Goal: Information Seeking & Learning: Learn about a topic

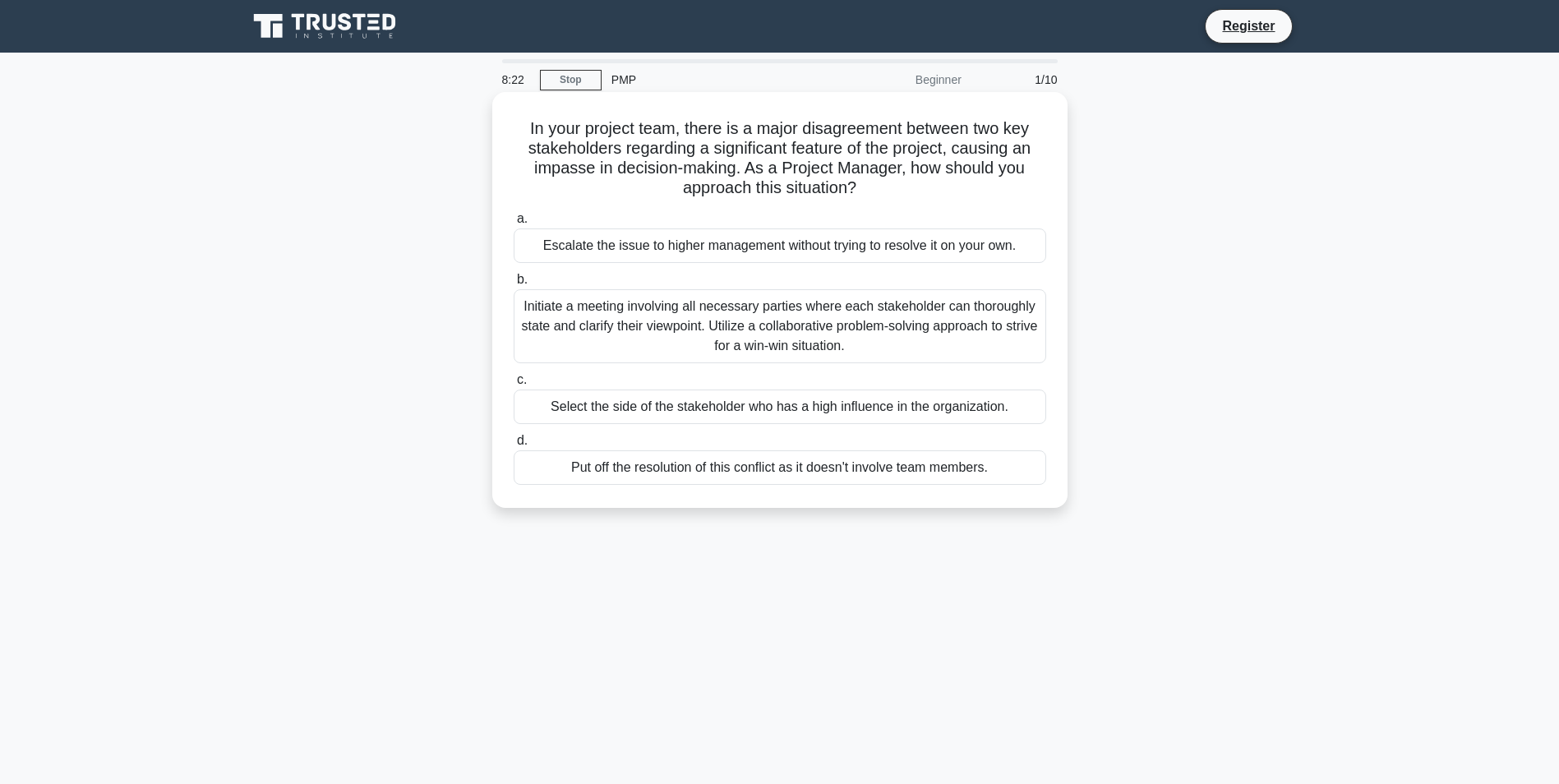
click at [735, 363] on div "Initiate a meeting involving all necessary parties where each stakeholder can t…" at bounding box center [780, 325] width 532 height 74
click at [514, 285] on input "b. Initiate a meeting involving all necessary parties where each stakeholder ca…" at bounding box center [514, 279] width 0 height 11
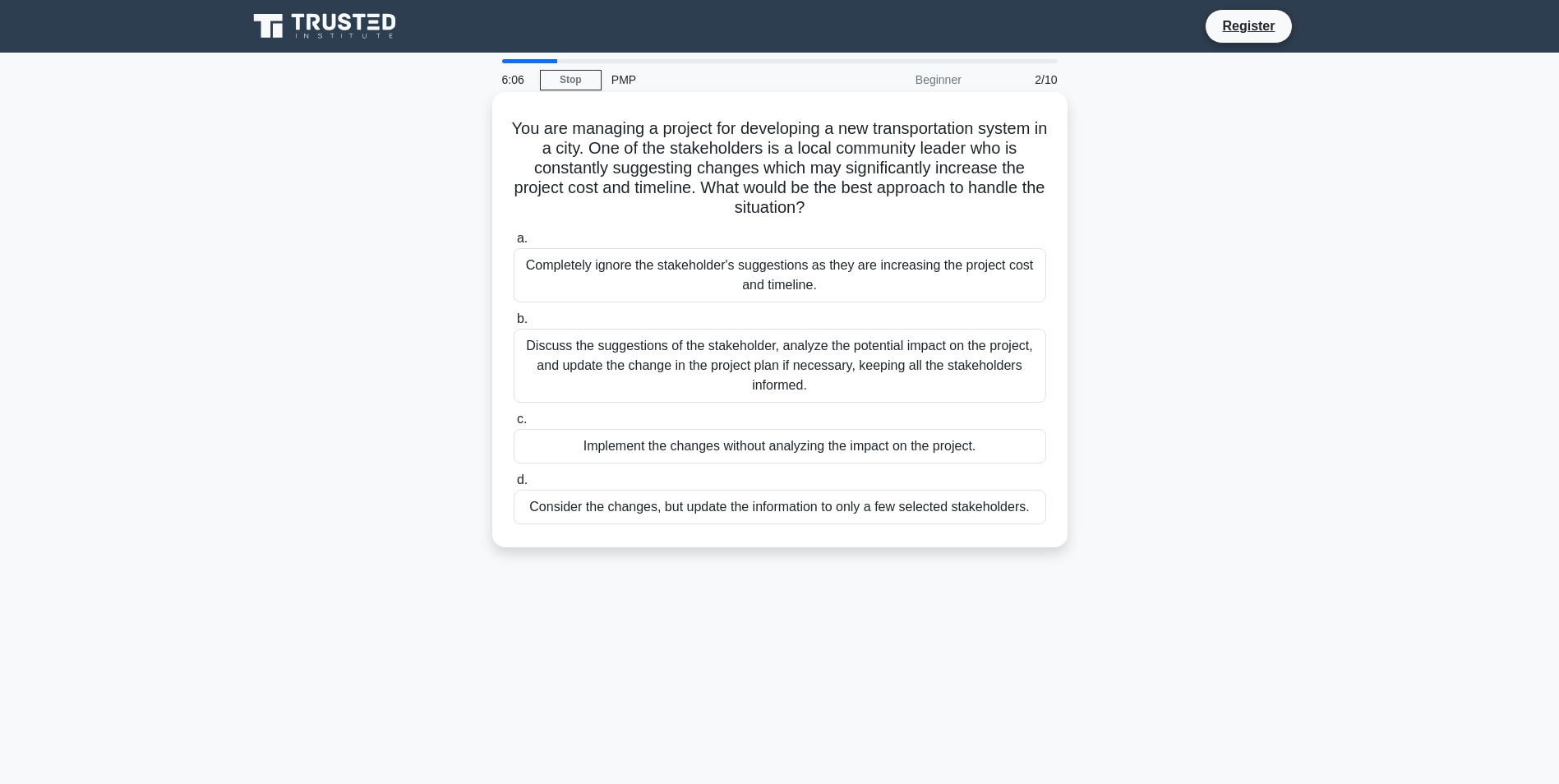
click at [829, 366] on div "Discuss the suggestions of the stakeholder, analyze the potential impact on the…" at bounding box center [780, 365] width 532 height 74
click at [514, 325] on input "b. Discuss the suggestions of the stakeholder, analyze the potential impact on …" at bounding box center [514, 319] width 0 height 11
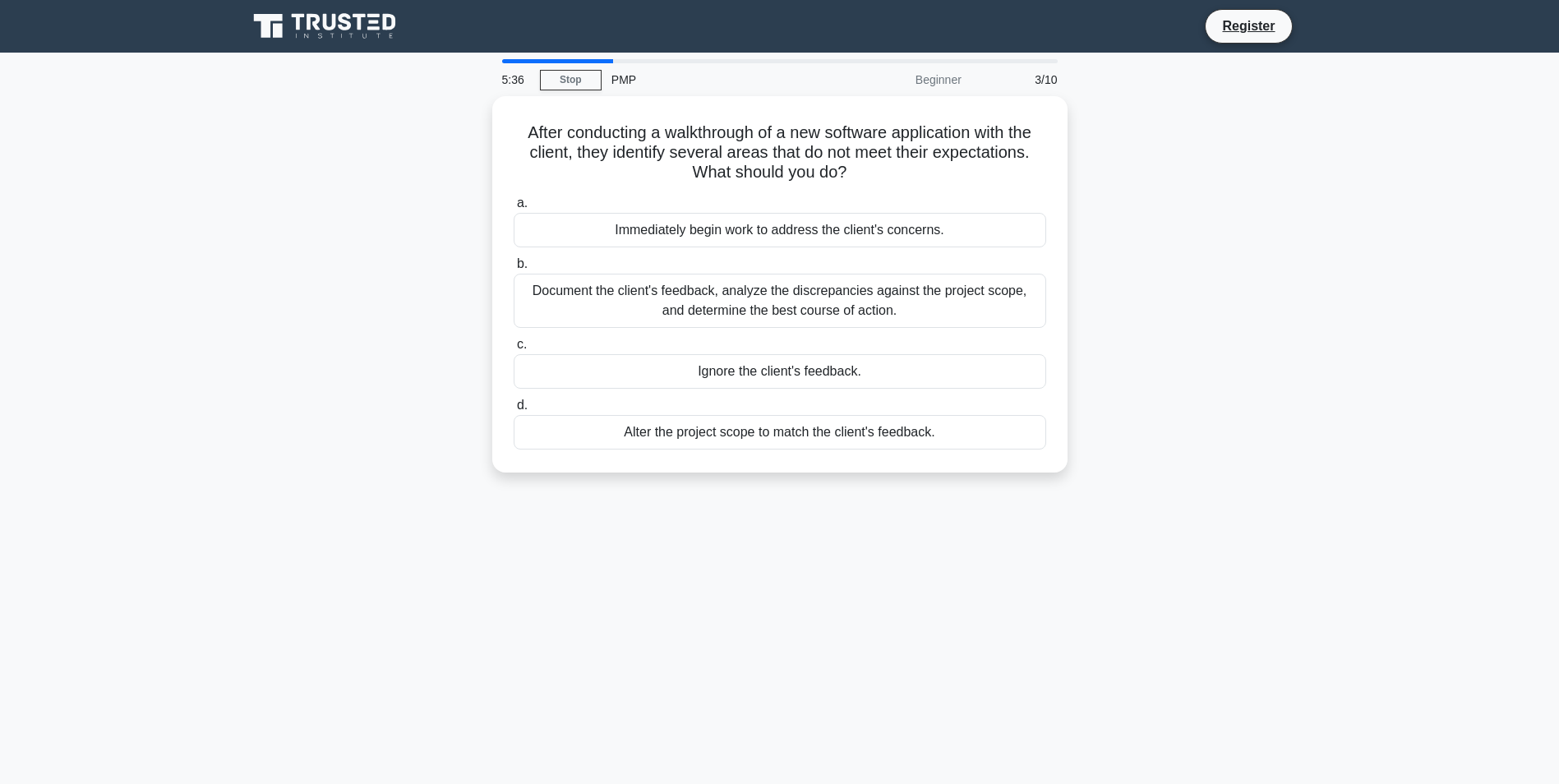
drag, startPoint x: 883, startPoint y: 440, endPoint x: 825, endPoint y: 509, distance: 90.1
click at [825, 509] on div "5:36 Stop PMP Beginner 3/10 After conducting a walkthrough of a new software ap…" at bounding box center [780, 470] width 1085 height 821
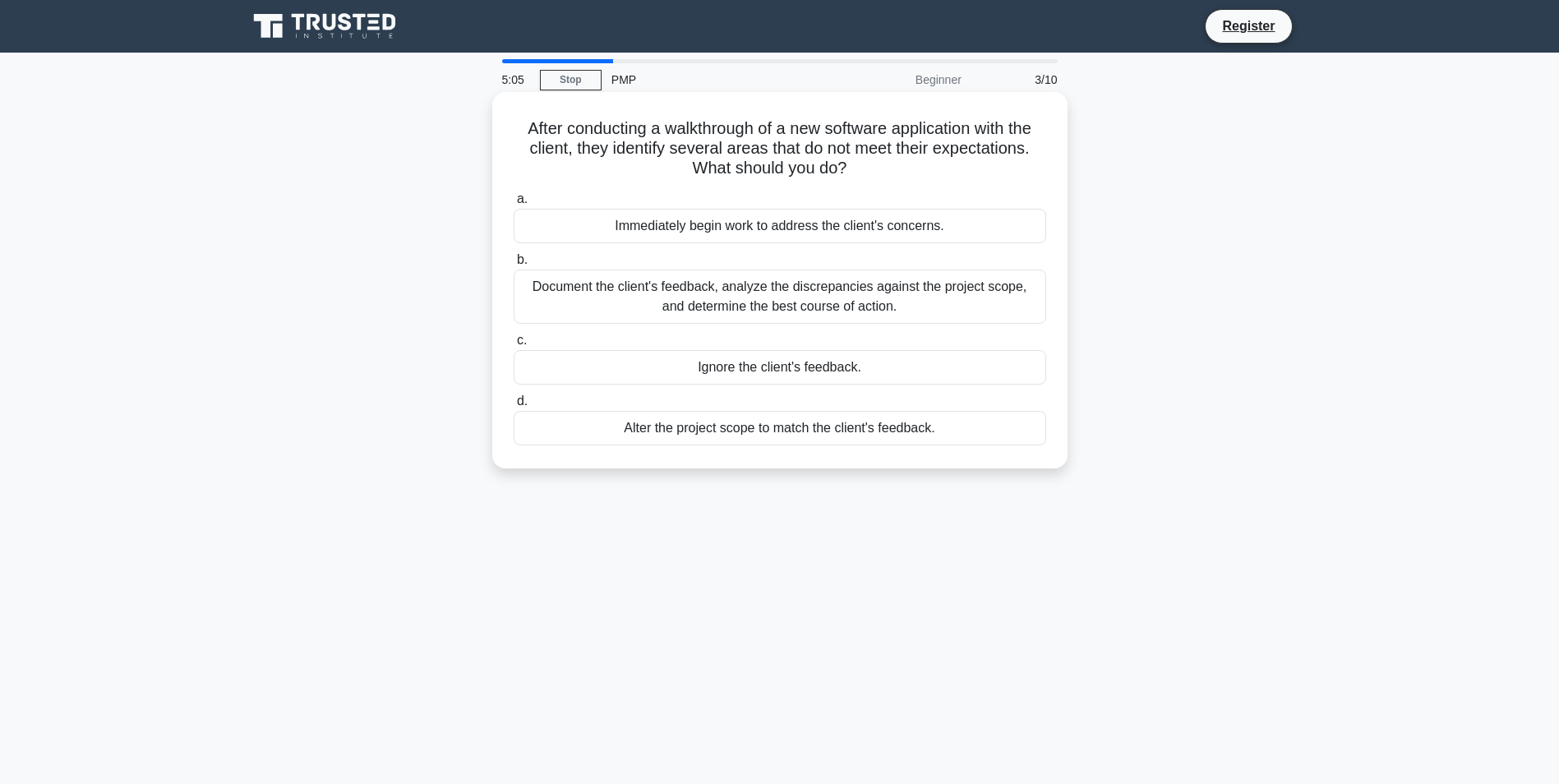
click at [778, 295] on div "Document the client's feedback, analyze the discrepancies against the project s…" at bounding box center [780, 296] width 532 height 54
click at [514, 265] on input "b. Document the client's feedback, analyze the discrepancies against the projec…" at bounding box center [514, 260] width 0 height 11
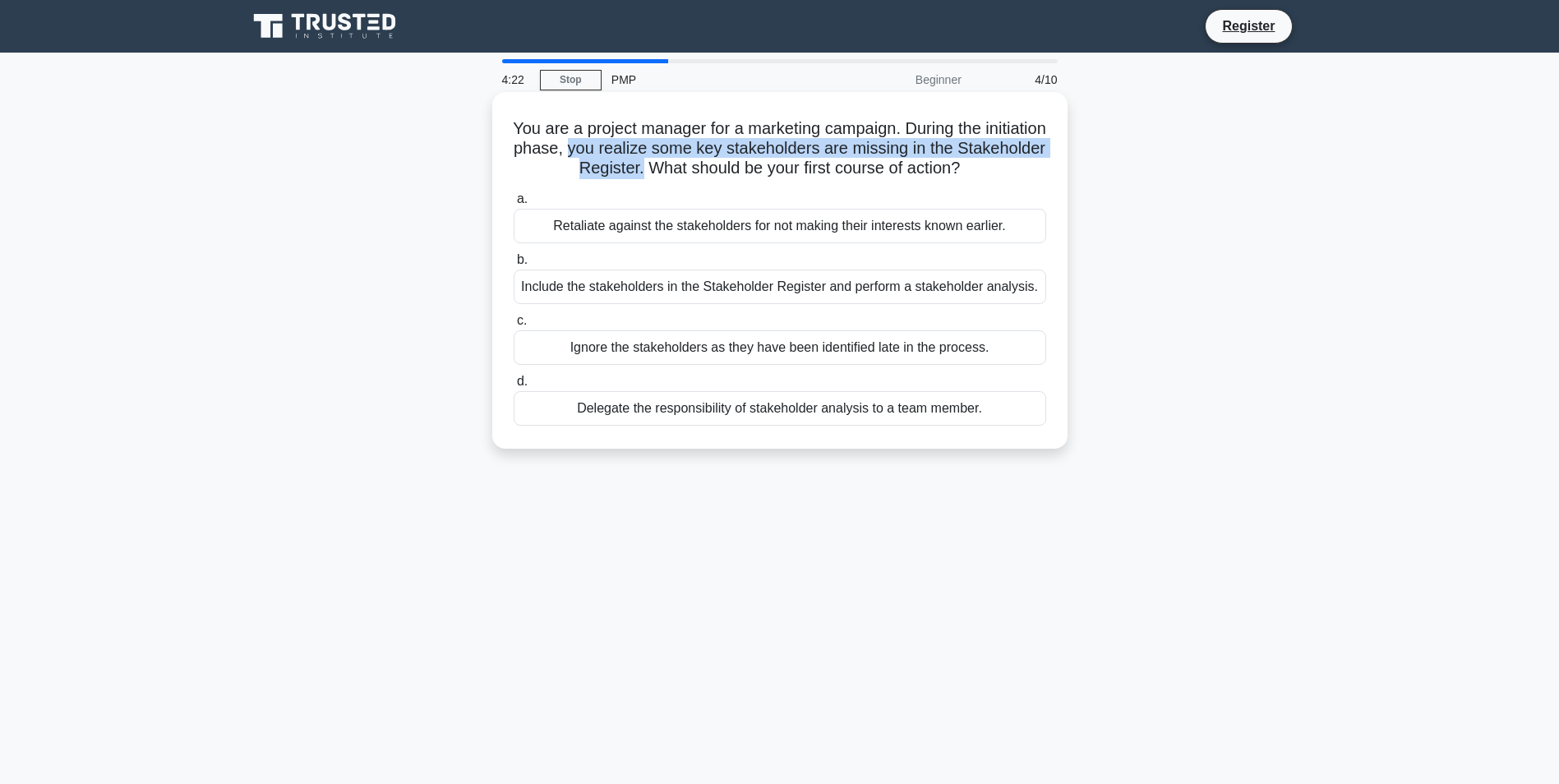
drag, startPoint x: 646, startPoint y: 150, endPoint x: 681, endPoint y: 163, distance: 37.3
click at [681, 163] on h5 "You are a project manager for a marketing campaign. During the initiation phase…" at bounding box center [780, 148] width 536 height 61
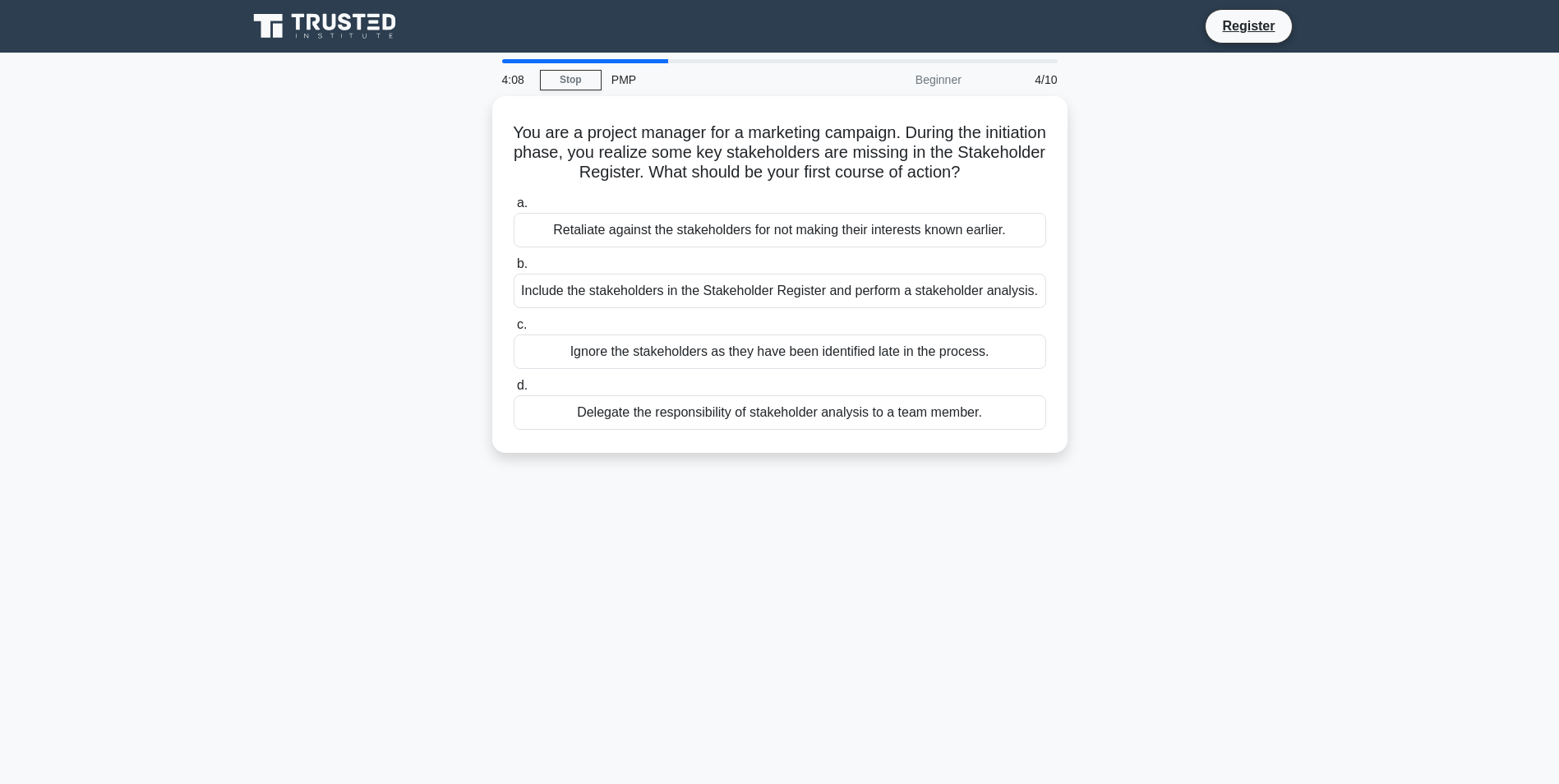
click at [1159, 401] on div "You are a project manager for a marketing campaign. During the initiation phase…" at bounding box center [780, 284] width 1085 height 376
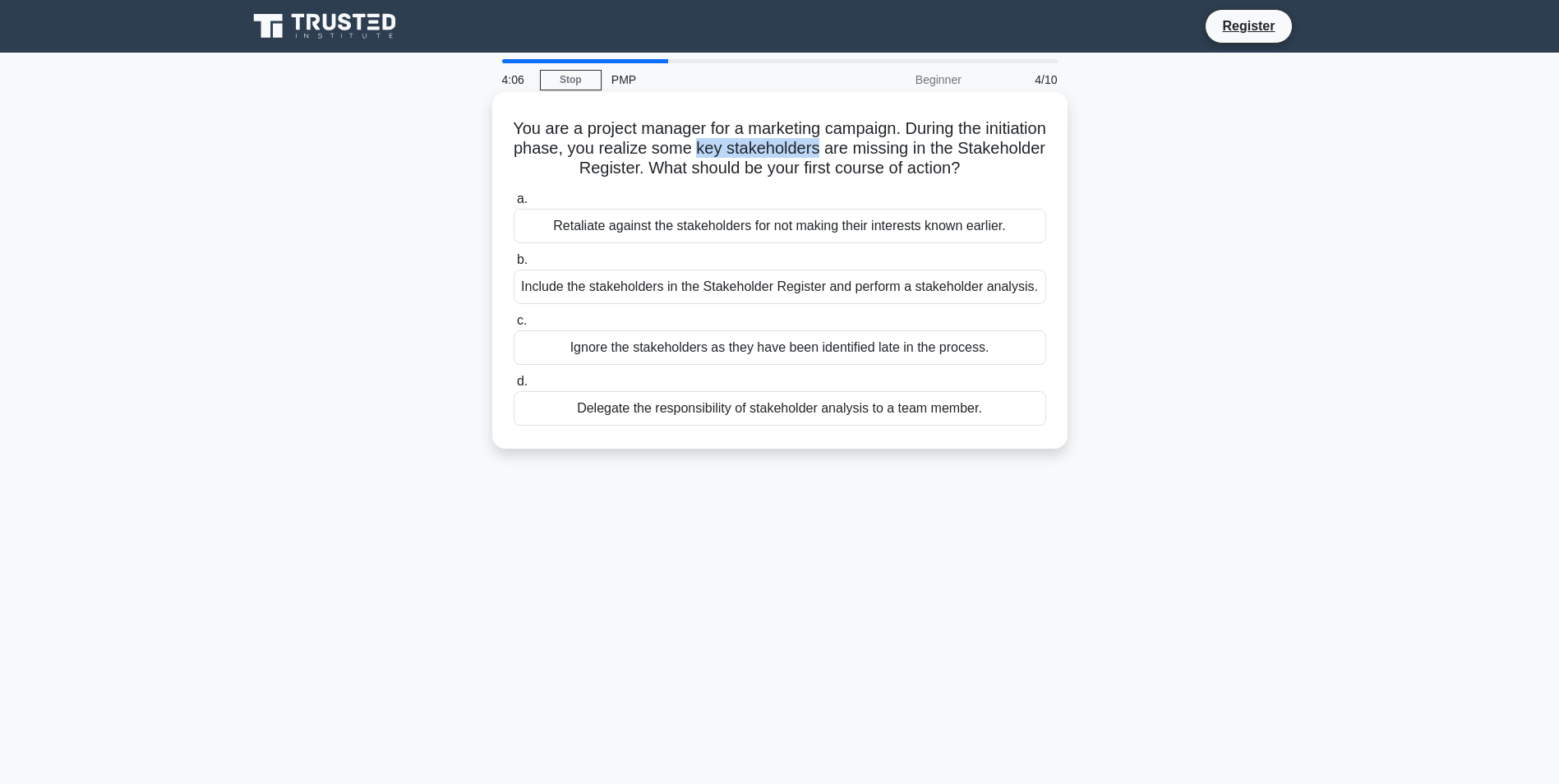
drag, startPoint x: 777, startPoint y: 147, endPoint x: 901, endPoint y: 149, distance: 124.0
click at [901, 149] on h5 "You are a project manager for a marketing campaign. During the initiation phase…" at bounding box center [780, 148] width 536 height 61
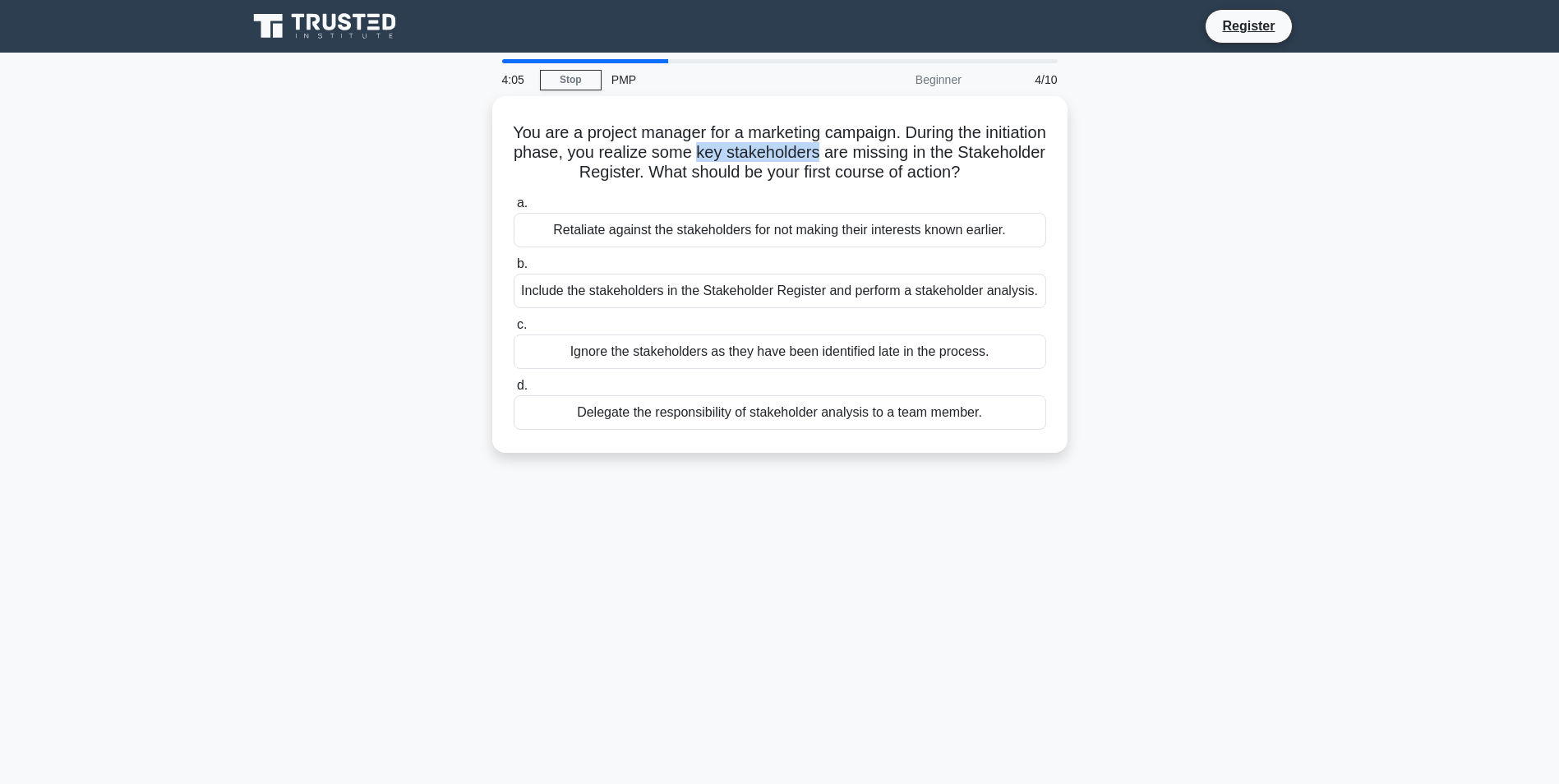
click at [1209, 290] on div "You are a project manager for a marketing campaign. During the initiation phase…" at bounding box center [780, 284] width 1085 height 376
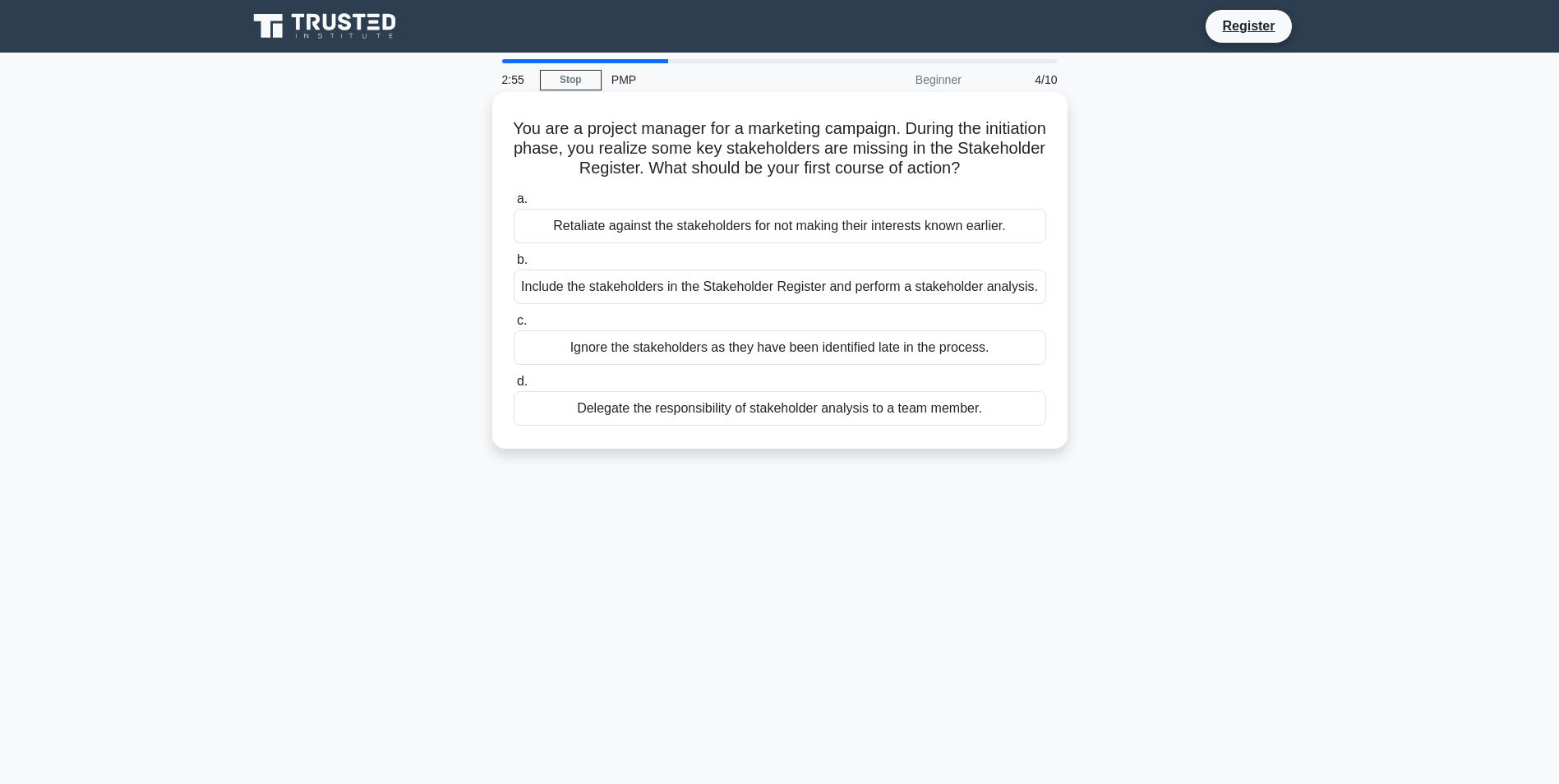
click at [835, 292] on div "Include the stakeholders in the Stakeholder Register and perform a stakeholder …" at bounding box center [780, 286] width 532 height 35
click at [514, 265] on input "b. Include the stakeholders in the Stakeholder Register and perform a stakehold…" at bounding box center [514, 260] width 0 height 11
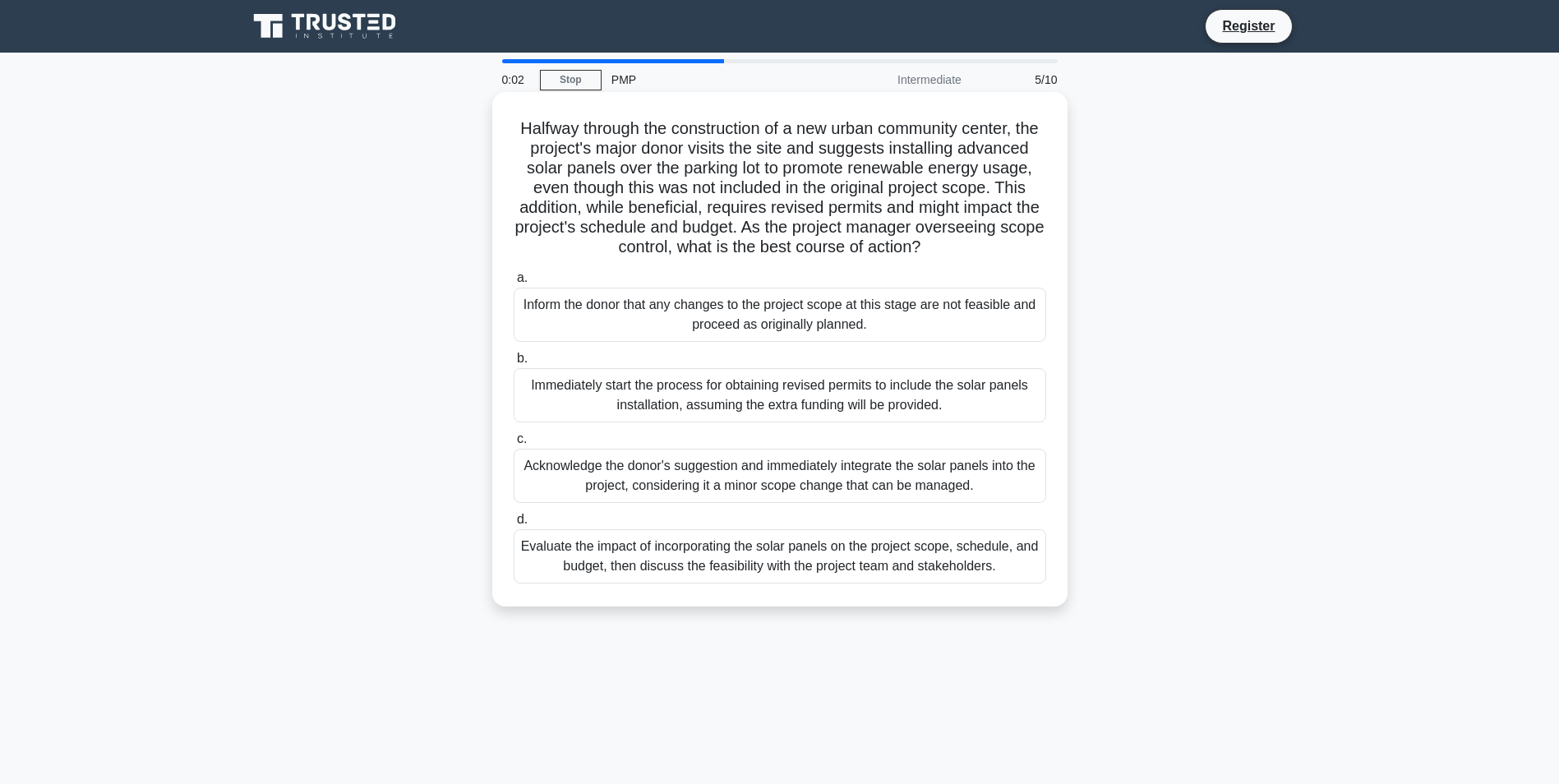
click at [739, 580] on div "Evaluate the impact of incorporating the solar panels on the project scope, sch…" at bounding box center [780, 555] width 532 height 54
click at [514, 525] on input "d. Evaluate the impact of incorporating the solar panels on the project scope, …" at bounding box center [514, 520] width 0 height 11
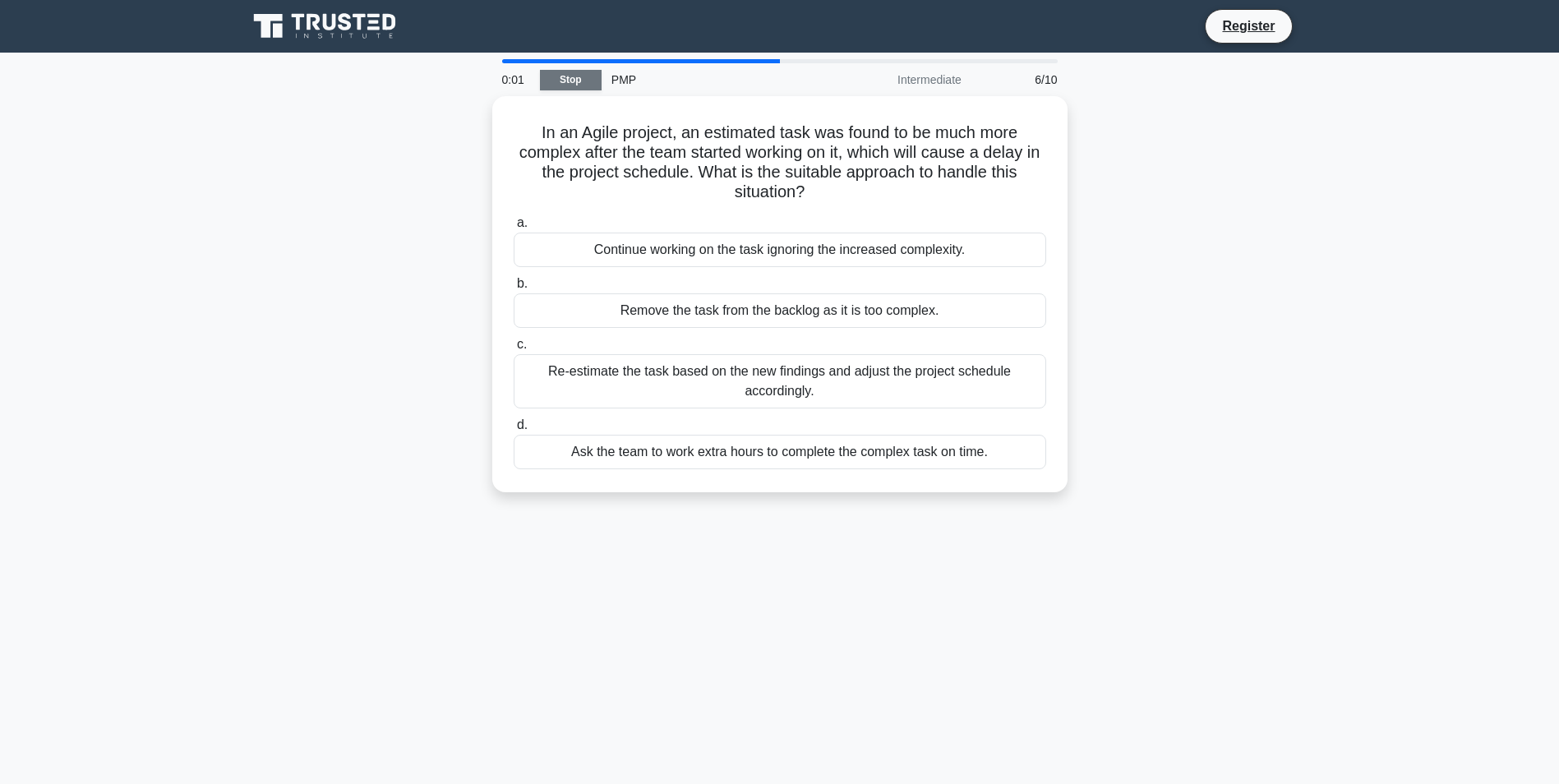
click at [579, 81] on link "Stop" at bounding box center [571, 80] width 61 height 20
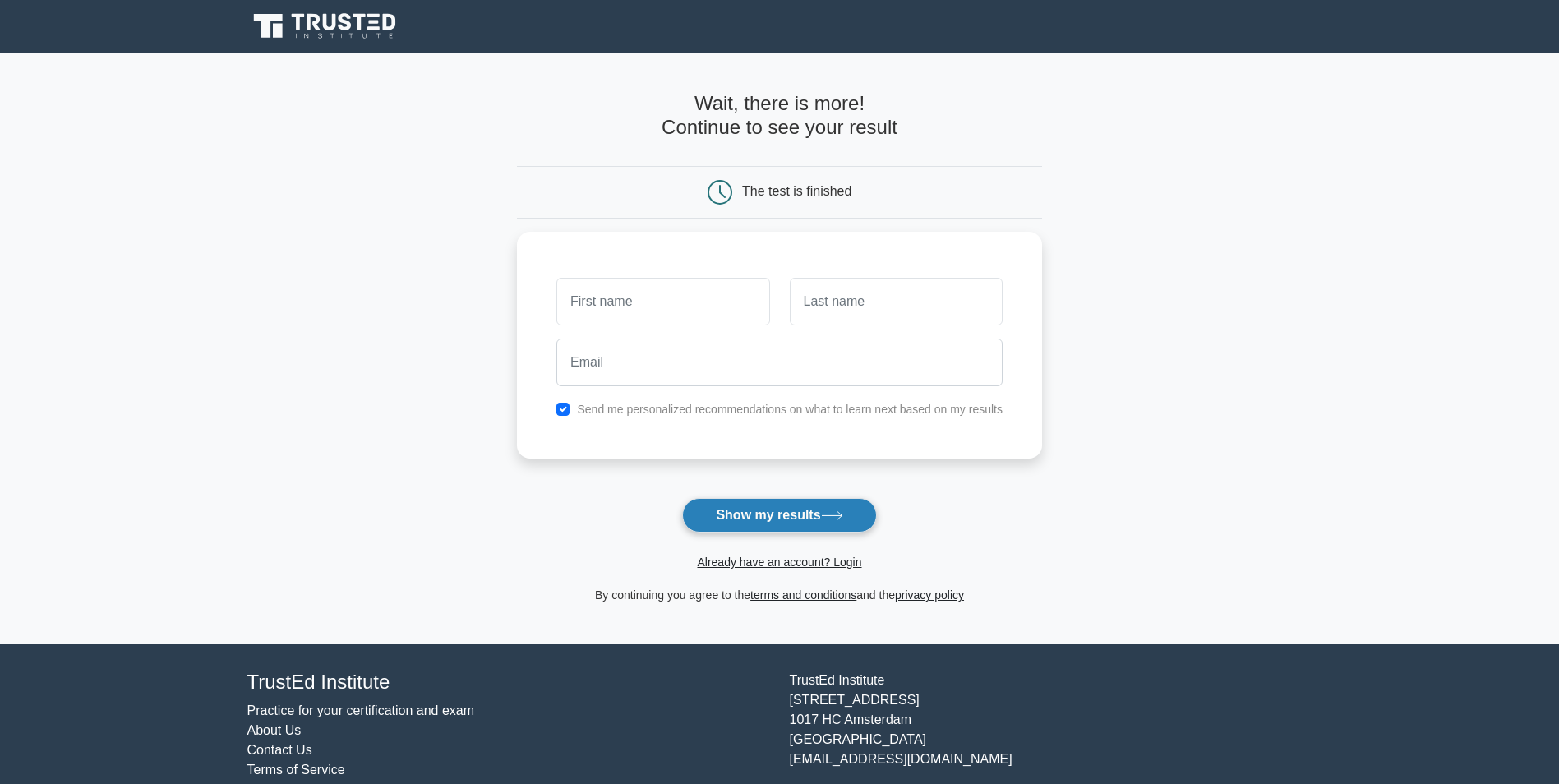
click at [816, 514] on button "Show my results" at bounding box center [779, 514] width 194 height 35
type input "kjsadh"
click at [815, 527] on button "Show my results" at bounding box center [779, 514] width 194 height 35
type input "kjsahd"
click at [786, 527] on button "Show my results" at bounding box center [779, 514] width 194 height 35
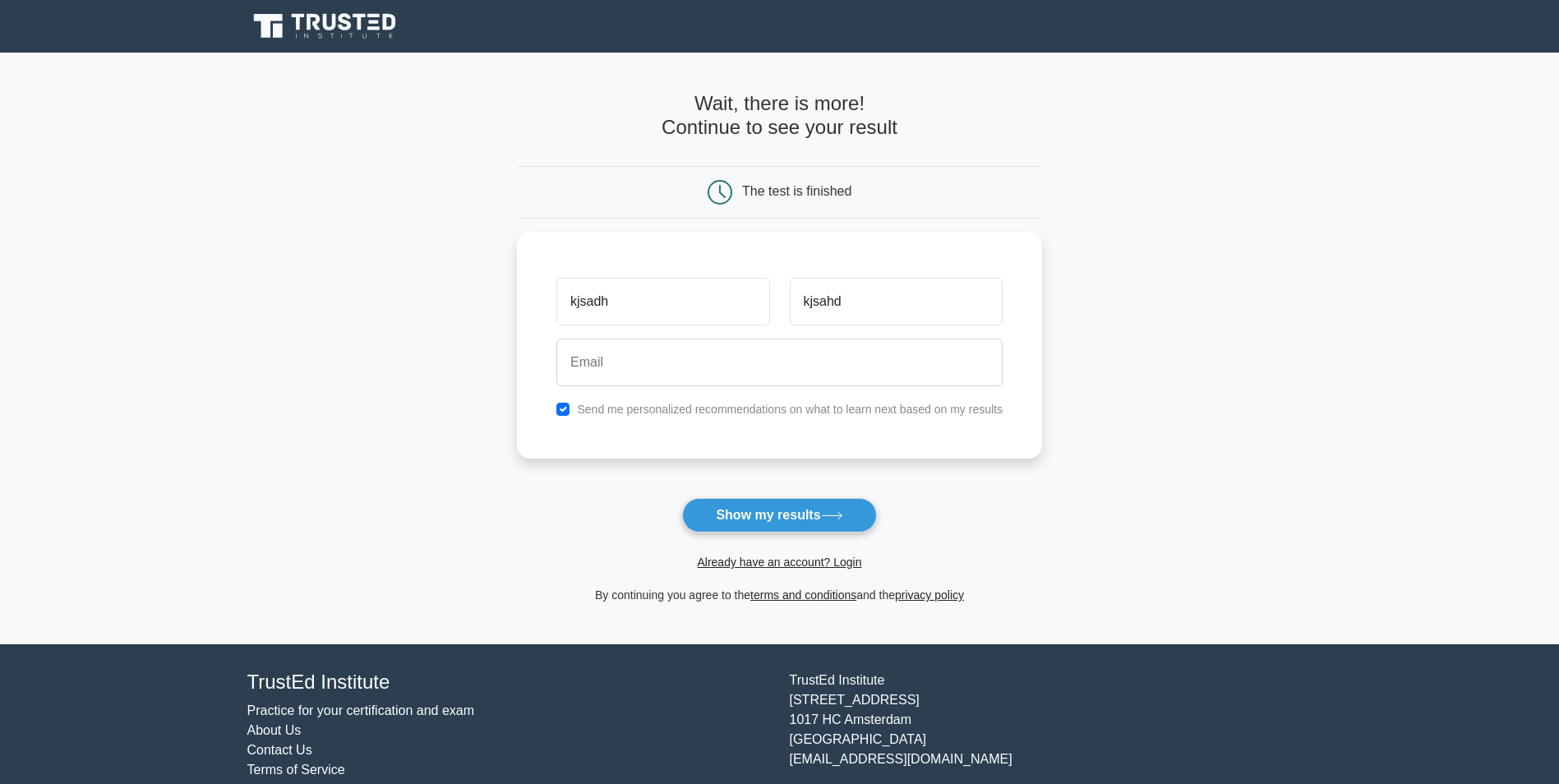
click at [806, 493] on form "Wait, there is more! Continue to see your result The test is finished kjsadh" at bounding box center [780, 349] width 525 height 513
click at [771, 514] on button "Show my results" at bounding box center [779, 514] width 194 height 35
click at [697, 382] on input "email" at bounding box center [779, 358] width 446 height 48
click at [698, 364] on input "email" at bounding box center [779, 358] width 446 height 48
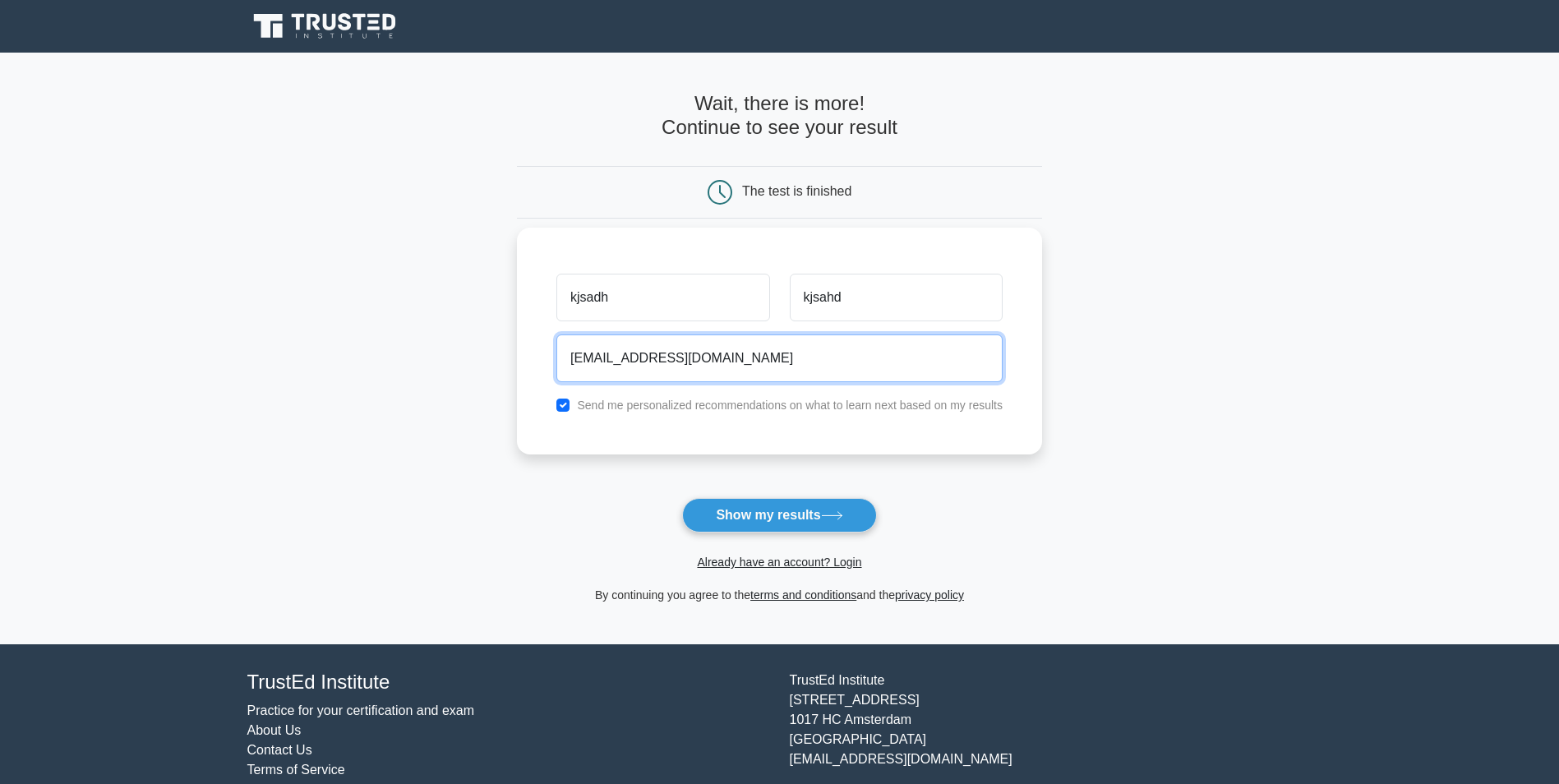
type input "kjsahdkh@kjagdkajdh.com"
click at [682, 498] on button "Show my results" at bounding box center [779, 514] width 194 height 35
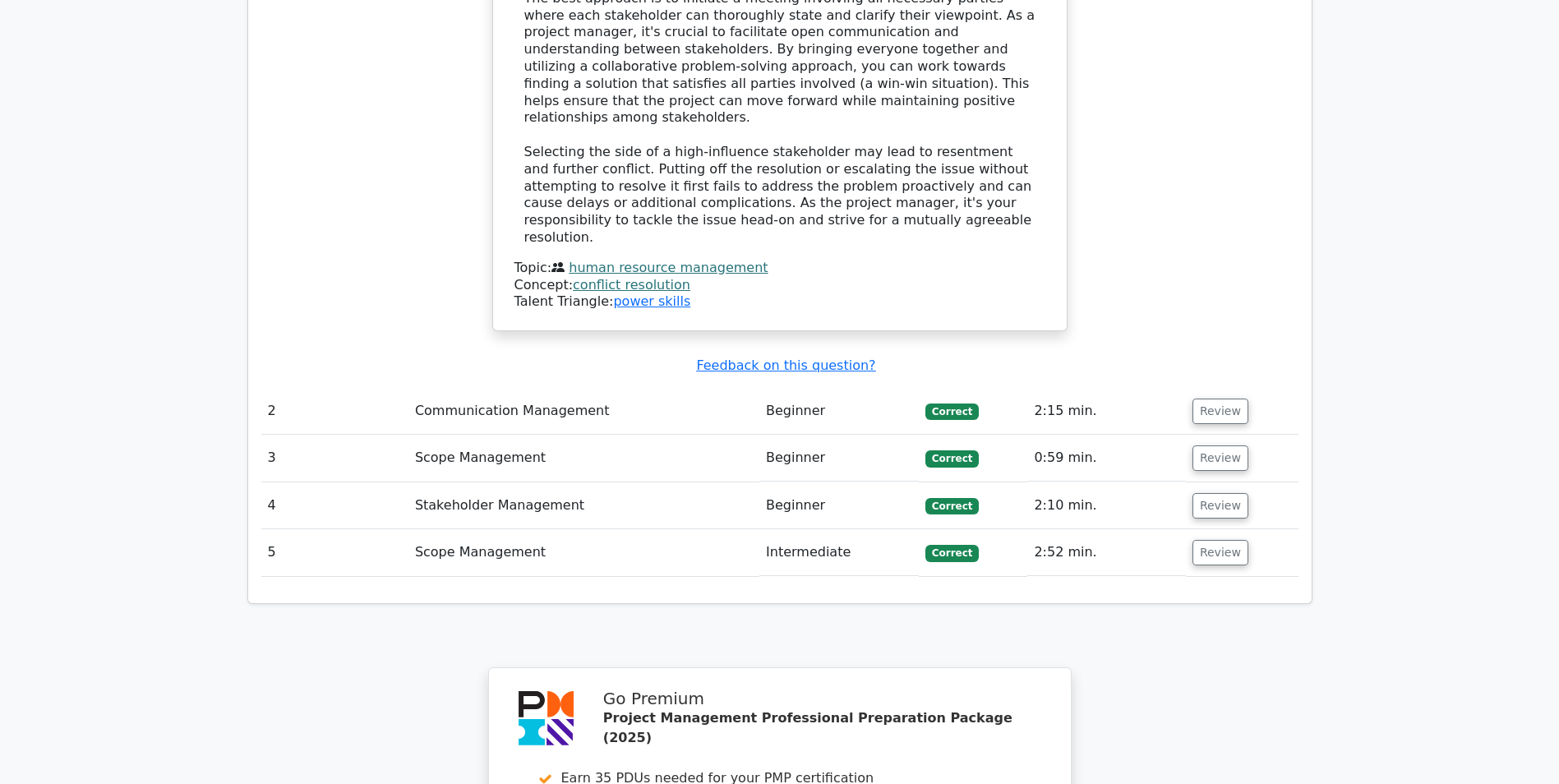
scroll to position [1889, 0]
